Goal: Find specific page/section: Find specific page/section

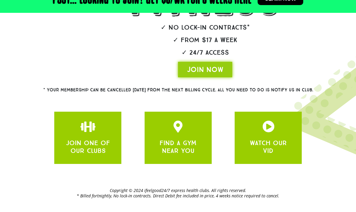
scroll to position [164, 0]
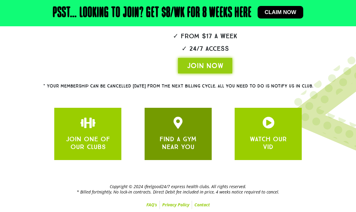
click at [207, 154] on div "FIND A GYM NEAR YOU" at bounding box center [178, 134] width 67 height 52
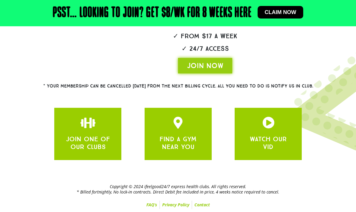
click at [203, 162] on div "JOIN ONE OF OUR CLUBS FIND A GYM NEAR YOU WATCH OUR VID" at bounding box center [177, 134] width 253 height 58
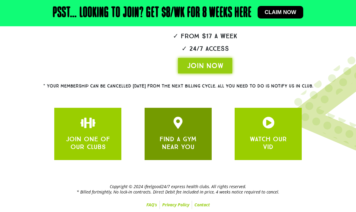
click at [183, 125] on icon "JOIN ONE OF OUR CLUBS" at bounding box center [178, 123] width 12 height 12
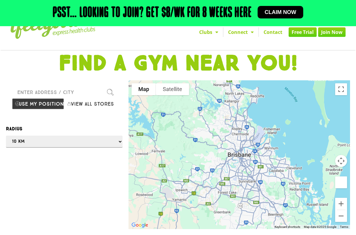
click at [36, 98] on input "Please enter a valid address" at bounding box center [64, 92] width 105 height 12
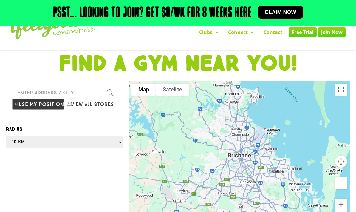
type input "4"
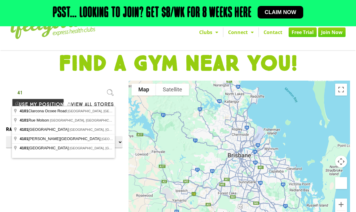
type input "4"
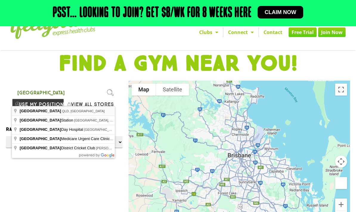
type input "South Brisbane QLD, Australia"
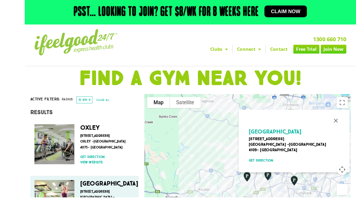
scroll to position [32, 0]
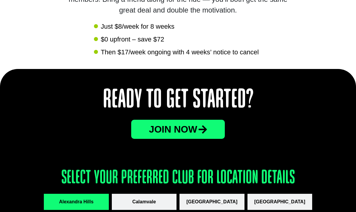
scroll to position [678, 0]
